Goal: Information Seeking & Learning: Learn about a topic

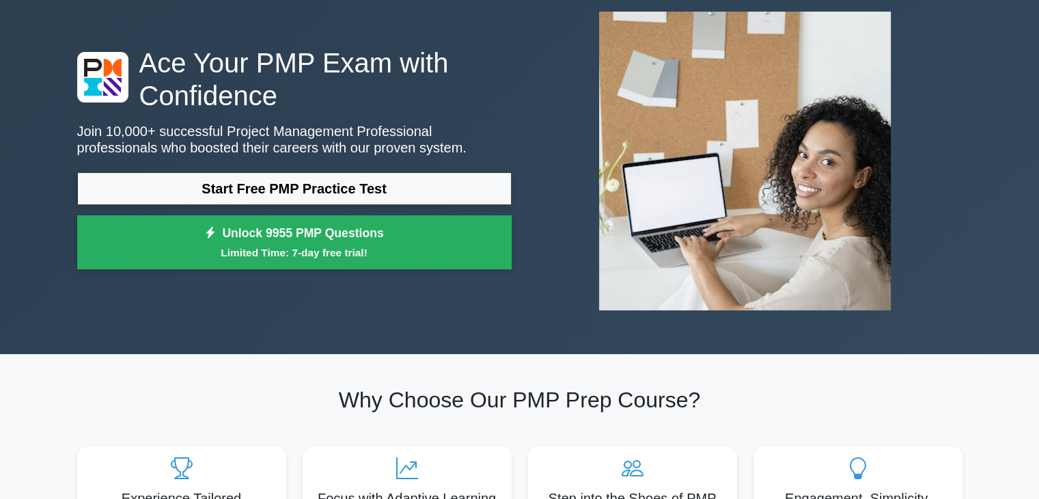
scroll to position [75, 0]
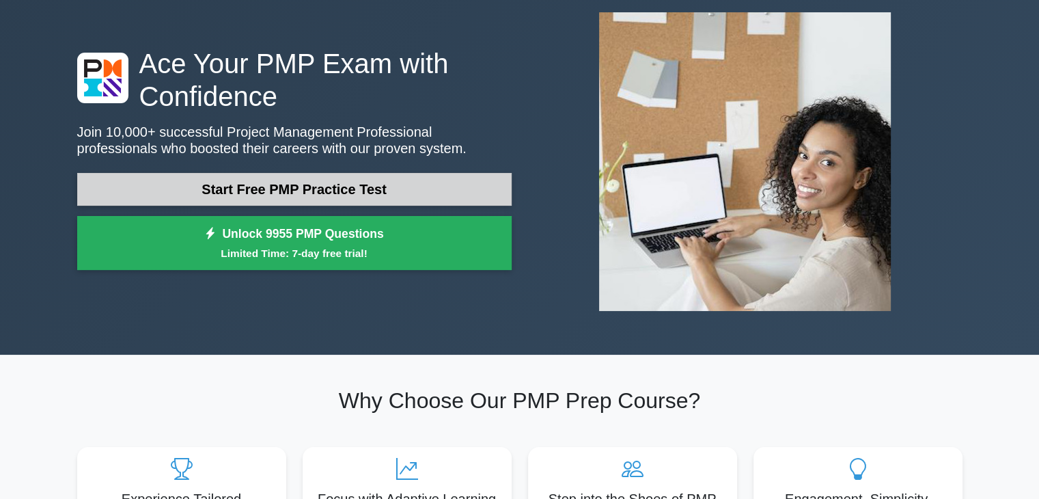
click at [370, 186] on link "Start Free PMP Practice Test" at bounding box center [294, 189] width 435 height 33
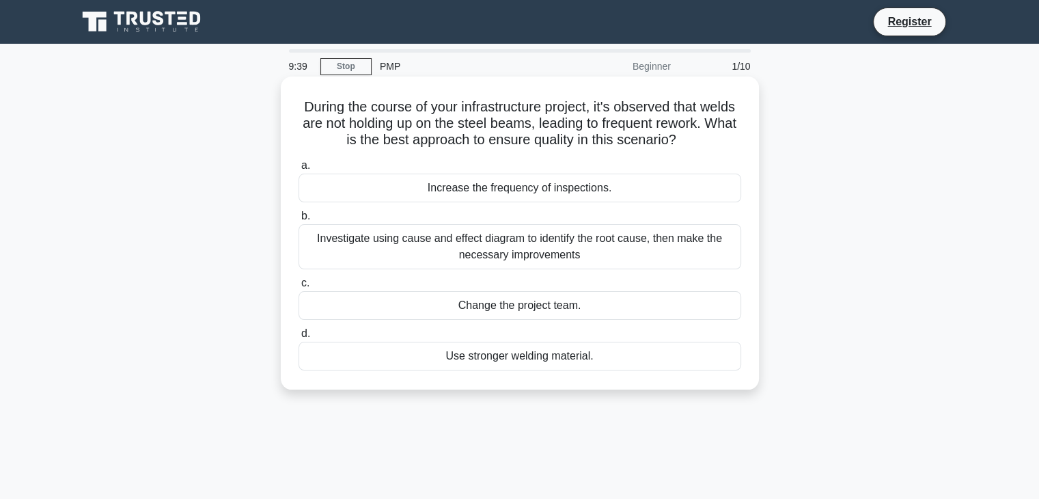
click at [500, 247] on div "Investigate using cause and effect diagram to identify the root cause, then mak…" at bounding box center [520, 246] width 443 height 45
click at [299, 221] on input "b. Investigate using cause and effect diagram to identify the root cause, then …" at bounding box center [299, 216] width 0 height 9
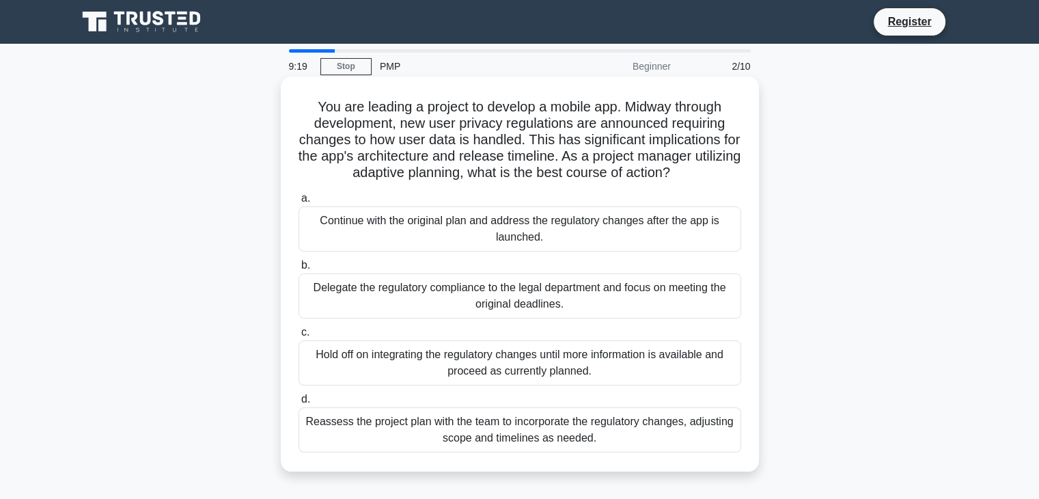
click at [490, 315] on div "Delegate the regulatory compliance to the legal department and focus on meeting…" at bounding box center [520, 295] width 443 height 45
click at [299, 270] on input "b. Delegate the regulatory compliance to the legal department and focus on meet…" at bounding box center [299, 265] width 0 height 9
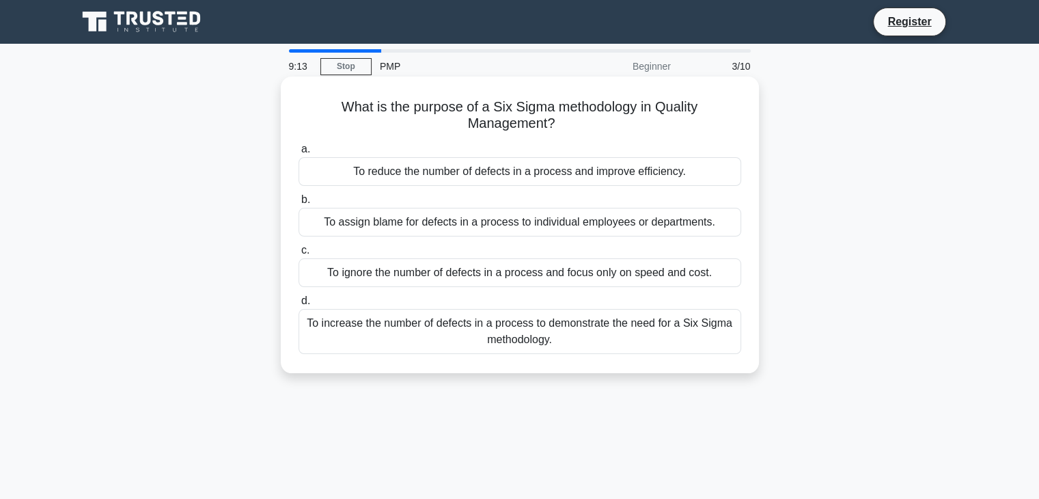
click at [480, 343] on div "To increase the number of defects in a process to demonstrate the need for a Si…" at bounding box center [520, 331] width 443 height 45
click at [299, 305] on input "d. To increase the number of defects in a process to demonstrate the need for a…" at bounding box center [299, 301] width 0 height 9
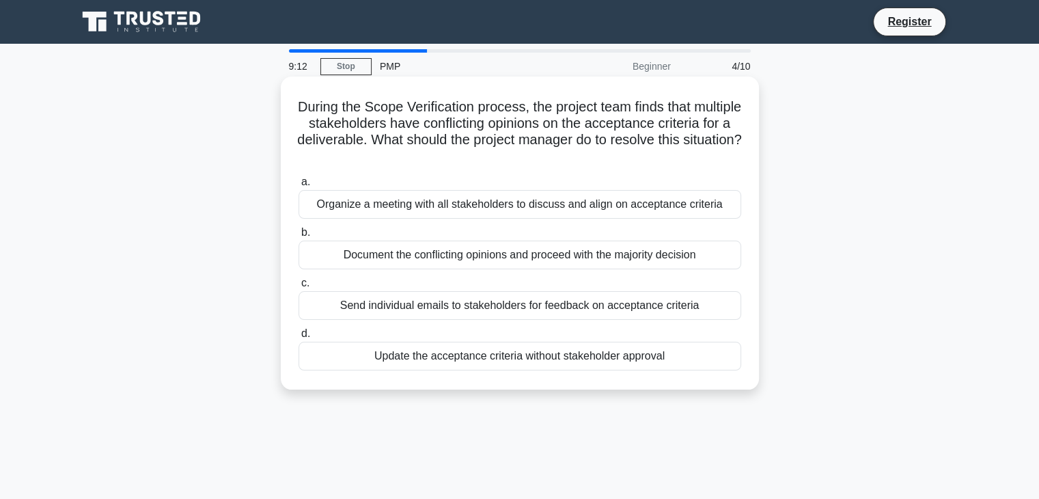
click at [499, 296] on div "Send individual emails to stakeholders for feedback on acceptance criteria" at bounding box center [520, 305] width 443 height 29
click at [299, 288] on input "c. Send individual emails to stakeholders for feedback on acceptance criteria" at bounding box center [299, 283] width 0 height 9
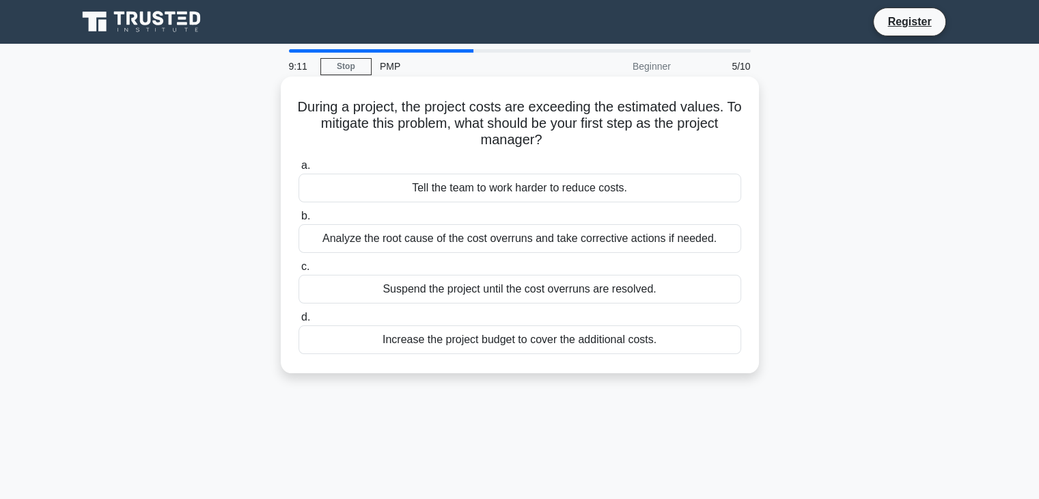
click at [527, 241] on div "Analyze the root cause of the cost overruns and take corrective actions if need…" at bounding box center [520, 238] width 443 height 29
click at [299, 221] on input "b. Analyze the root cause of the cost overruns and take corrective actions if n…" at bounding box center [299, 216] width 0 height 9
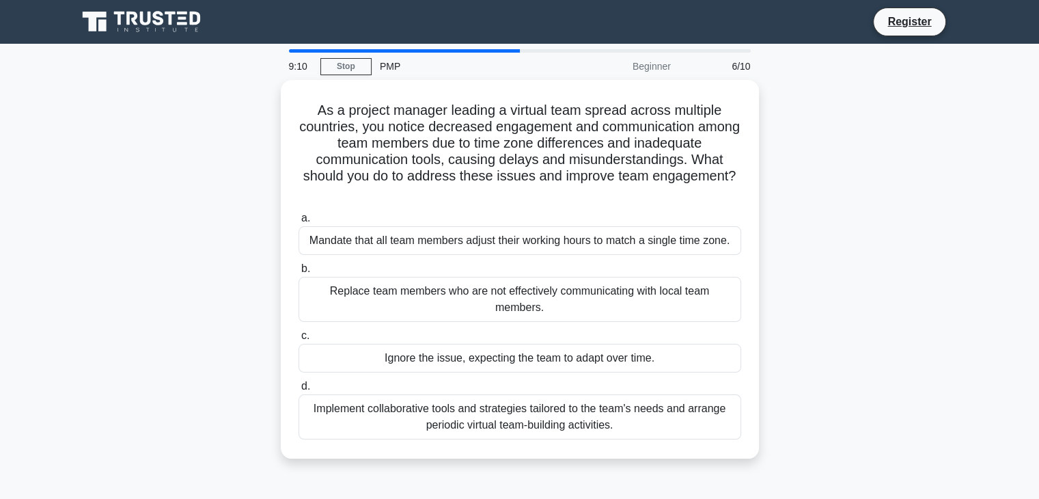
click at [527, 241] on div "Mandate that all team members adjust their working hours to match a single time…" at bounding box center [520, 240] width 443 height 29
click at [299, 223] on input "a. Mandate that all team members adjust their working hours to match a single t…" at bounding box center [299, 218] width 0 height 9
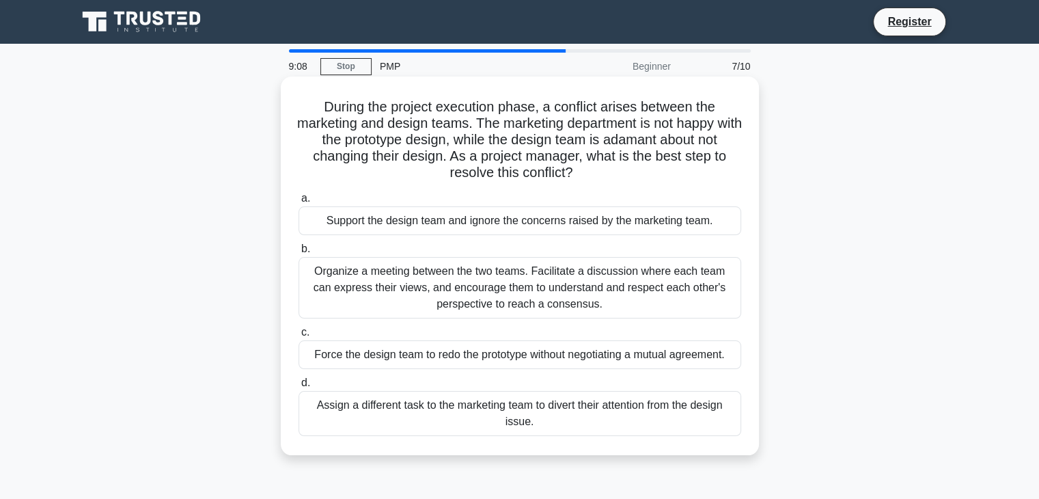
click at [515, 286] on div "Organize a meeting between the two teams. Facilitate a discussion where each te…" at bounding box center [520, 287] width 443 height 61
click at [299, 253] on input "b. Organize a meeting between the two teams. Facilitate a discussion where each…" at bounding box center [299, 249] width 0 height 9
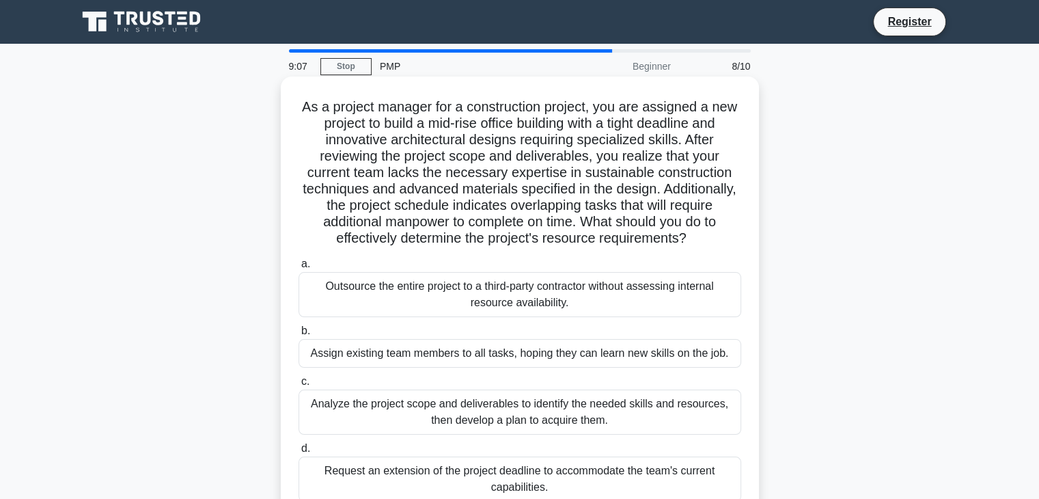
click at [498, 359] on div "Assign existing team members to all tasks, hoping they can learn new skills on …" at bounding box center [520, 353] width 443 height 29
click at [299, 335] on input "b. Assign existing team members to all tasks, hoping they can learn new skills …" at bounding box center [299, 331] width 0 height 9
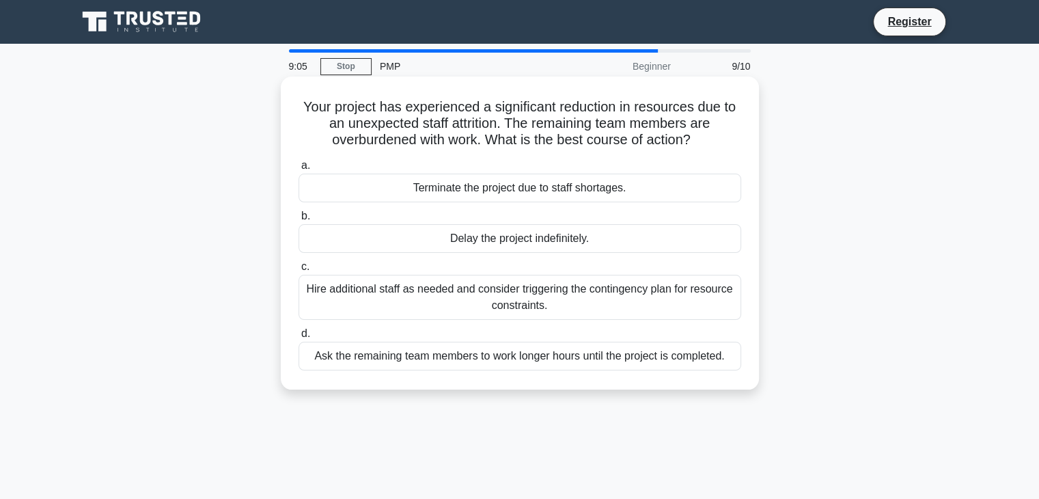
click at [534, 298] on div "Hire additional staff as needed and consider triggering the contingency plan fo…" at bounding box center [520, 297] width 443 height 45
click at [299, 271] on input "c. Hire additional staff as needed and consider triggering the contingency plan…" at bounding box center [299, 266] width 0 height 9
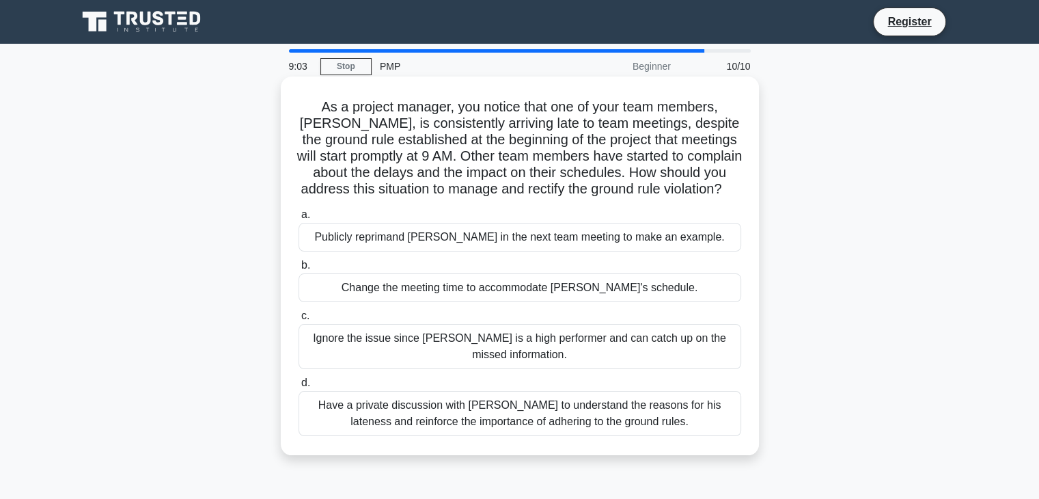
click at [543, 251] on div "Publicly reprimand Tom in the next team meeting to make an example." at bounding box center [520, 237] width 443 height 29
click at [299, 219] on input "a. Publicly reprimand Tom in the next team meeting to make an example." at bounding box center [299, 214] width 0 height 9
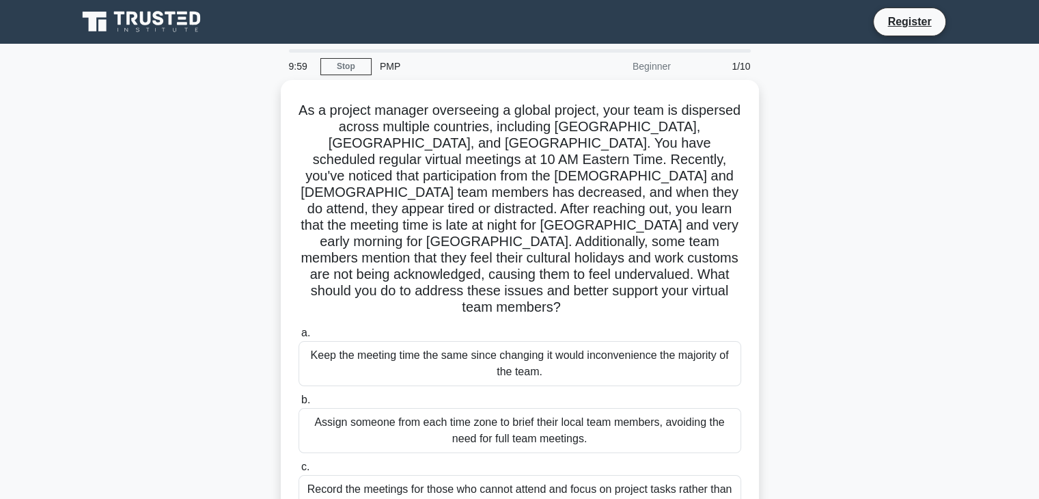
click at [109, 21] on icon at bounding box center [142, 22] width 131 height 26
